Goal: Task Accomplishment & Management: Manage account settings

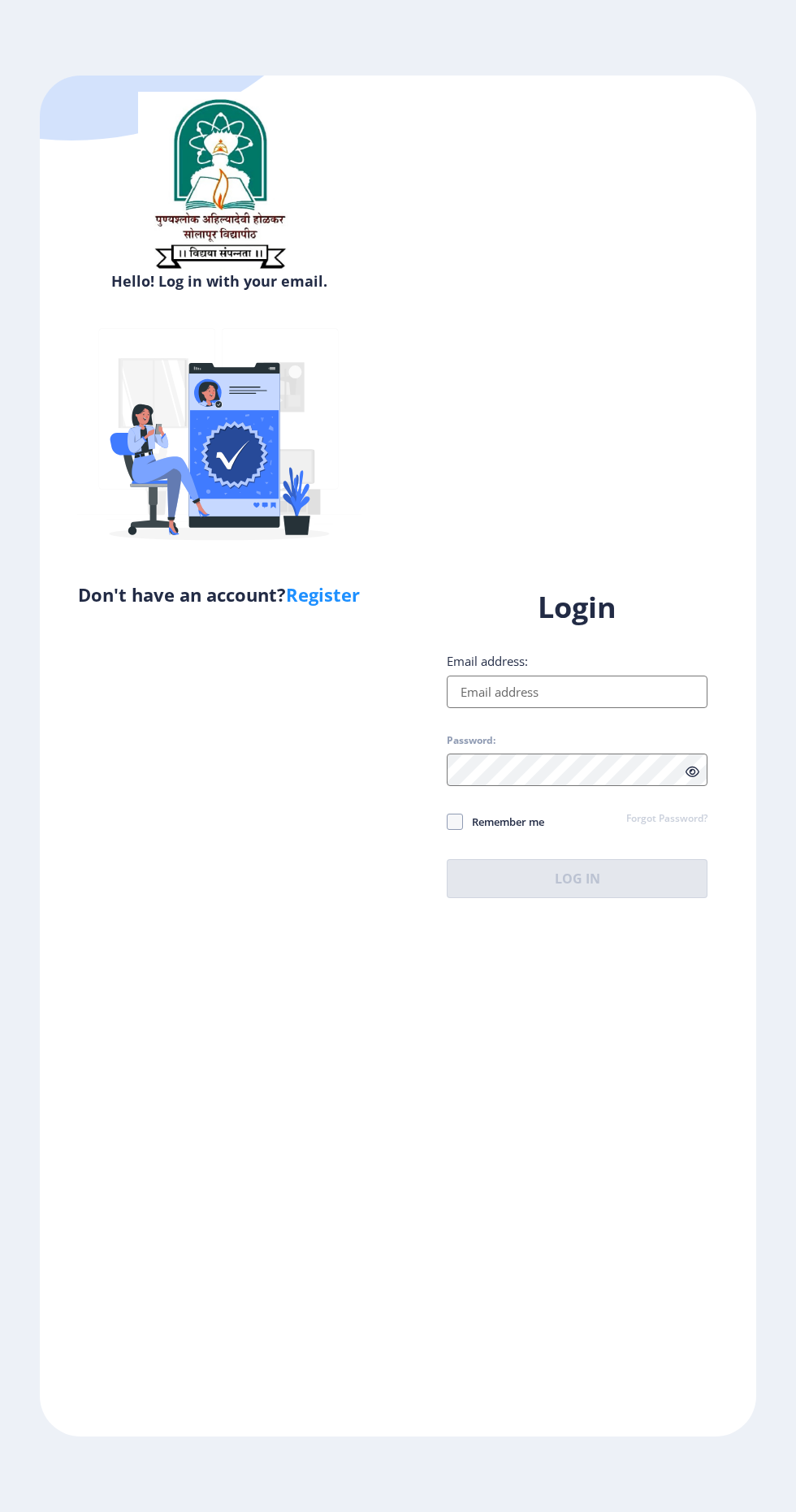
click at [600, 708] on input "Email address:" at bounding box center [577, 691] width 261 height 32
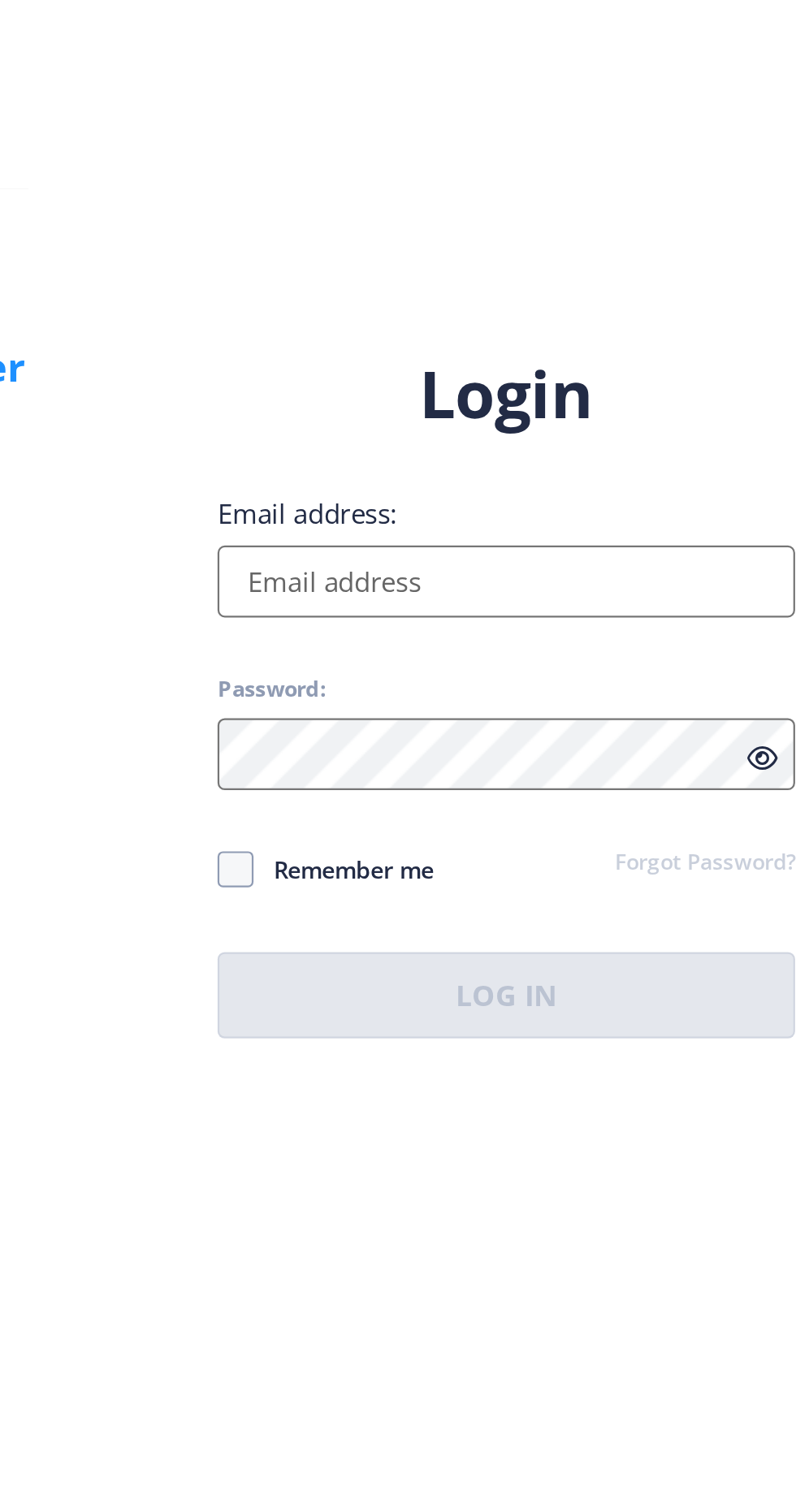
type input "[EMAIL_ADDRESS][DOMAIN_NAME]"
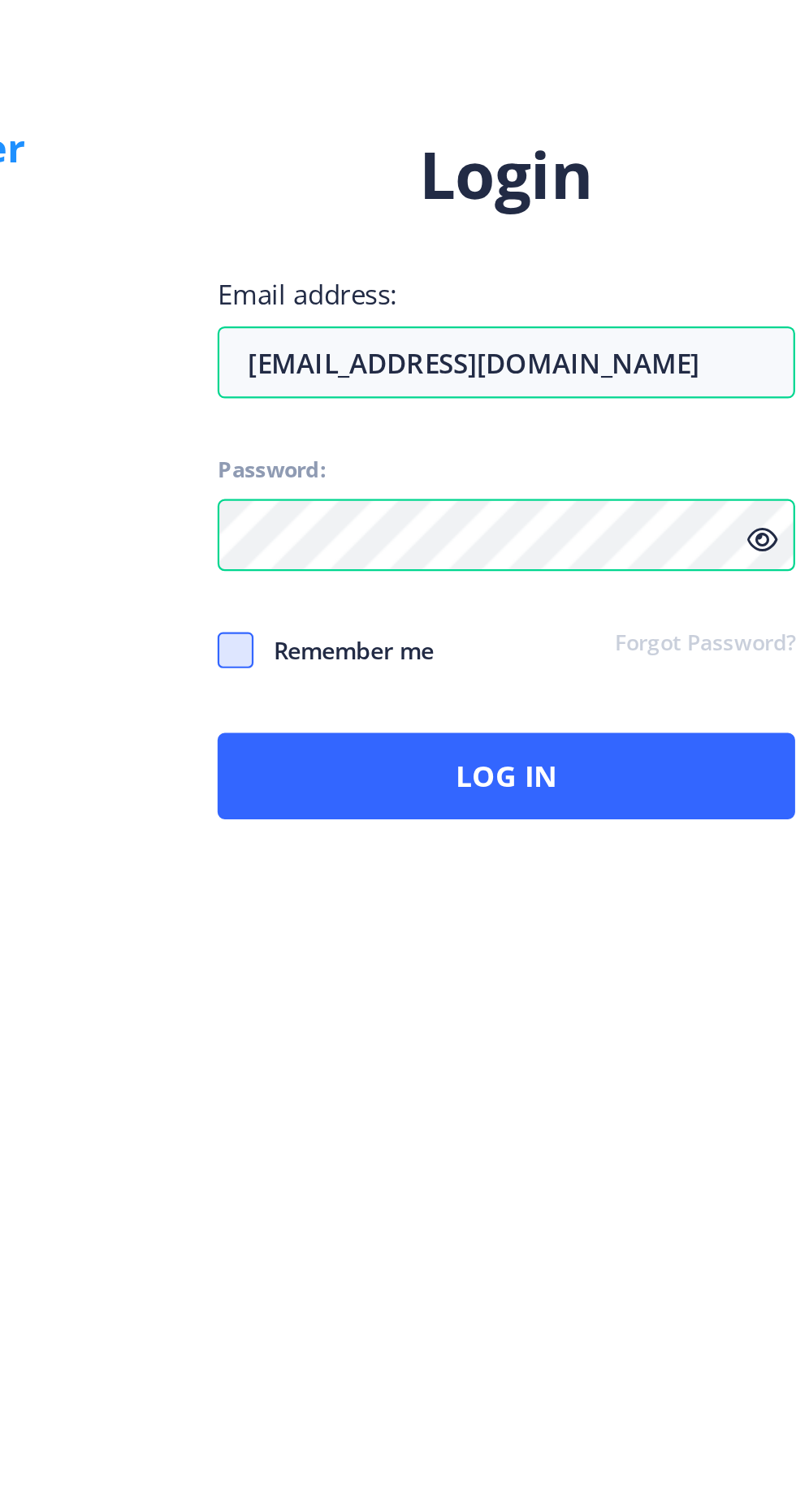
click at [448, 830] on span at bounding box center [455, 821] width 17 height 17
click at [447, 821] on input "Remember me" at bounding box center [447, 821] width 1 height 1
checkbox input "true"
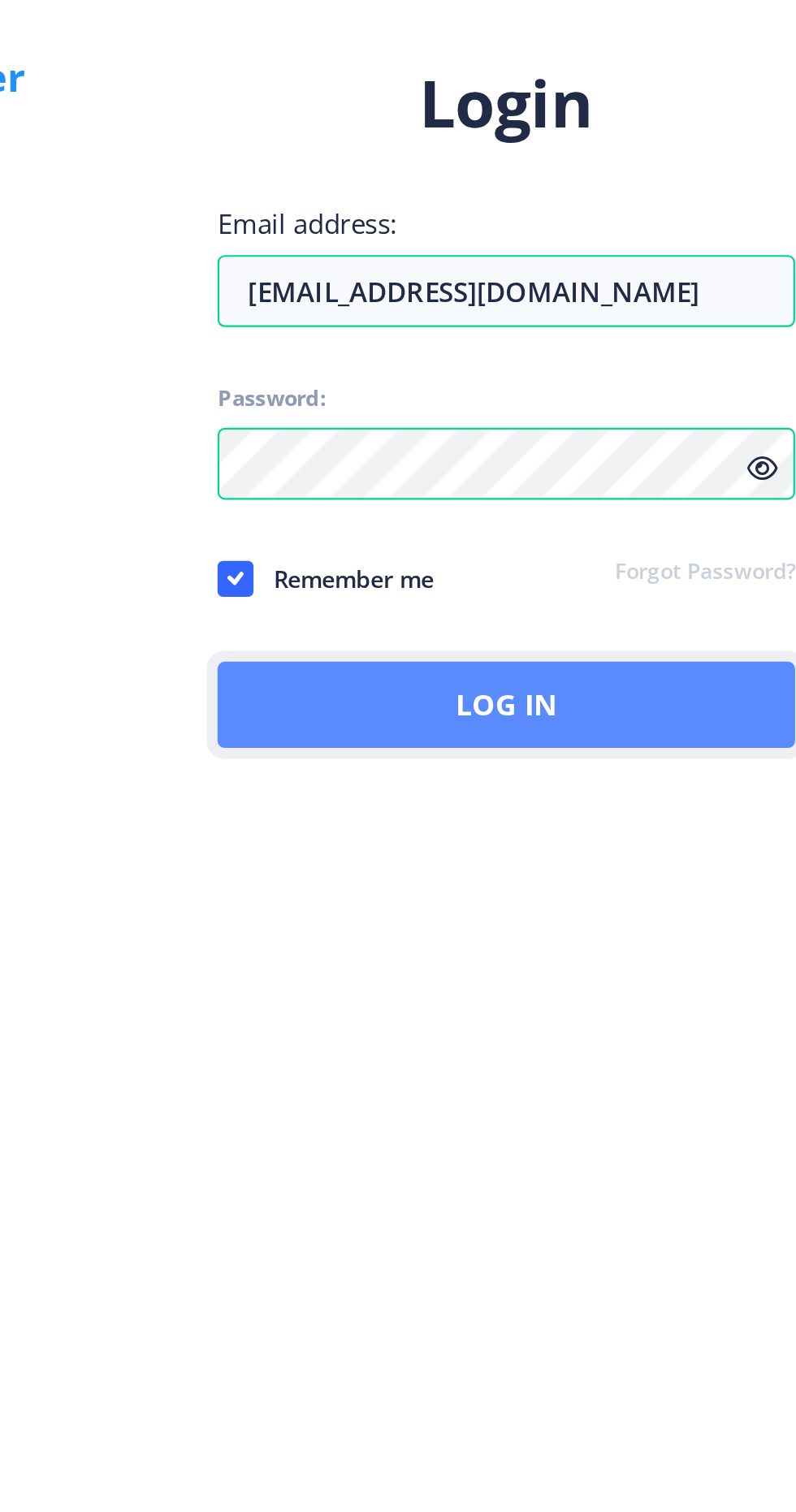
click at [638, 898] on button "Log In" at bounding box center [577, 878] width 261 height 39
